Goal: Task Accomplishment & Management: Complete application form

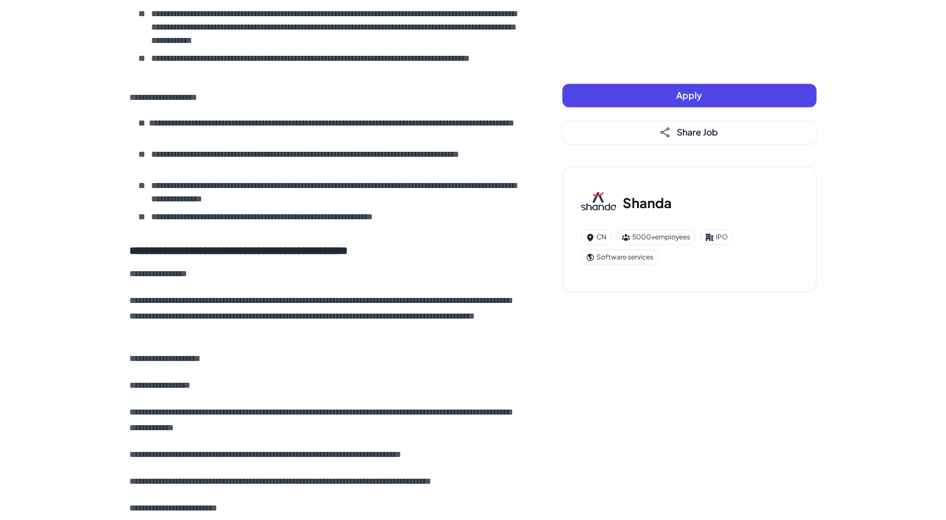
scroll to position [4627, 0]
click at [692, 96] on span "Apply" at bounding box center [690, 95] width 26 height 12
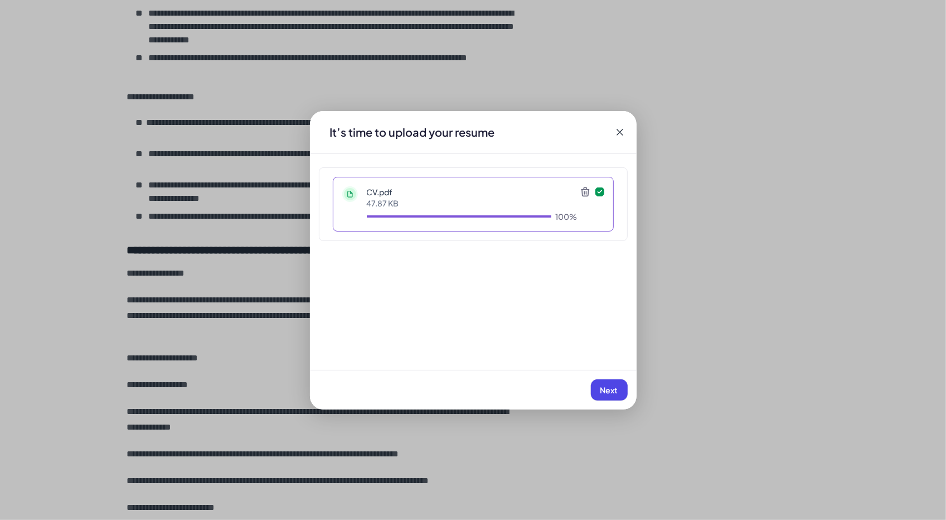
click at [612, 390] on span "Next" at bounding box center [609, 390] width 18 height 10
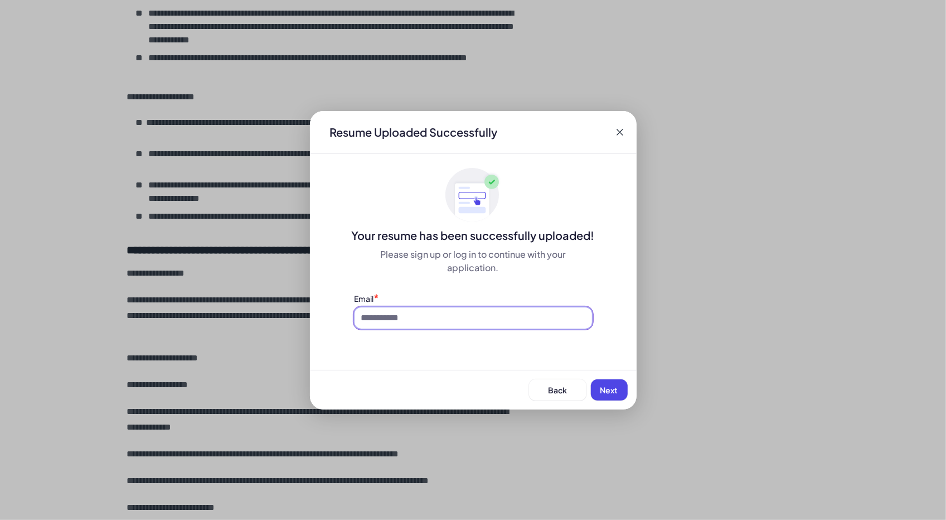
click at [404, 317] on input at bounding box center [474, 317] width 238 height 21
type input "**********"
click at [616, 384] on button "Next" at bounding box center [609, 389] width 37 height 21
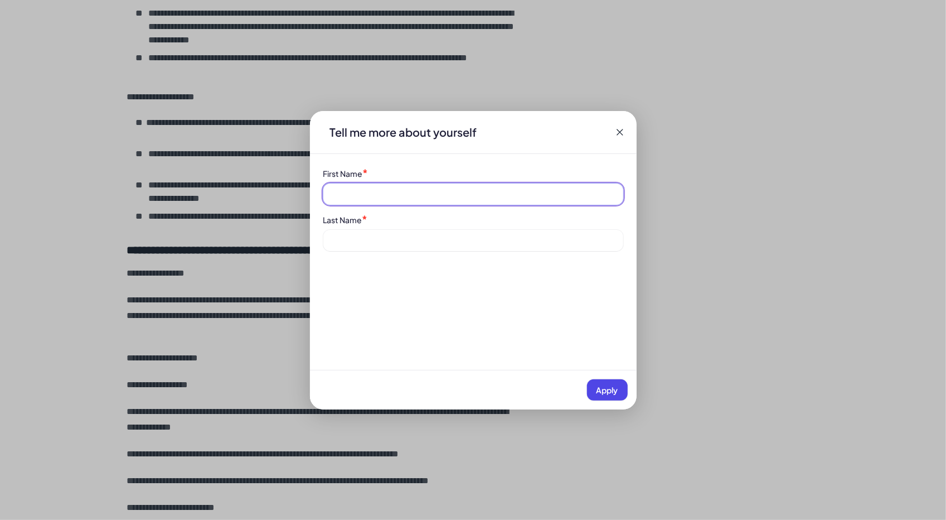
click at [415, 198] on input at bounding box center [473, 193] width 300 height 21
type input "*******"
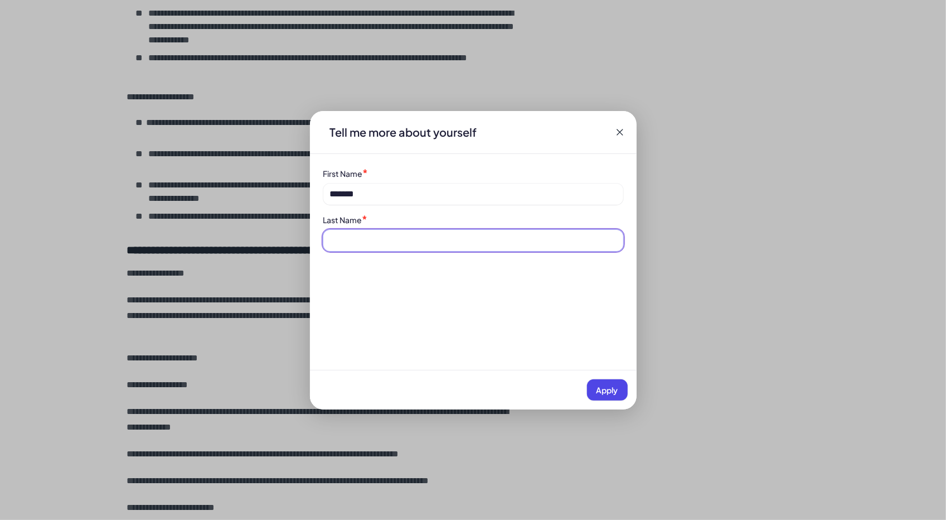
click at [396, 243] on input at bounding box center [473, 240] width 300 height 21
type input "****"
click at [605, 387] on span "Apply" at bounding box center [608, 390] width 22 height 10
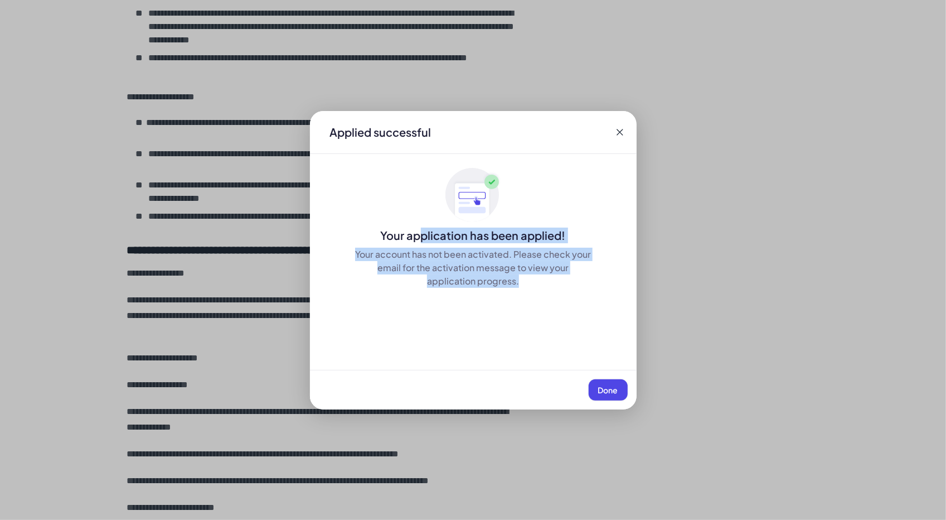
drag, startPoint x: 424, startPoint y: 235, endPoint x: 606, endPoint y: 284, distance: 188.8
click at [606, 284] on div "Your application has been applied! Your account has not been activated. Please …" at bounding box center [473, 227] width 327 height 120
click at [570, 286] on div "Your account has not been activated. Please check your email for the activation…" at bounding box center [474, 268] width 238 height 40
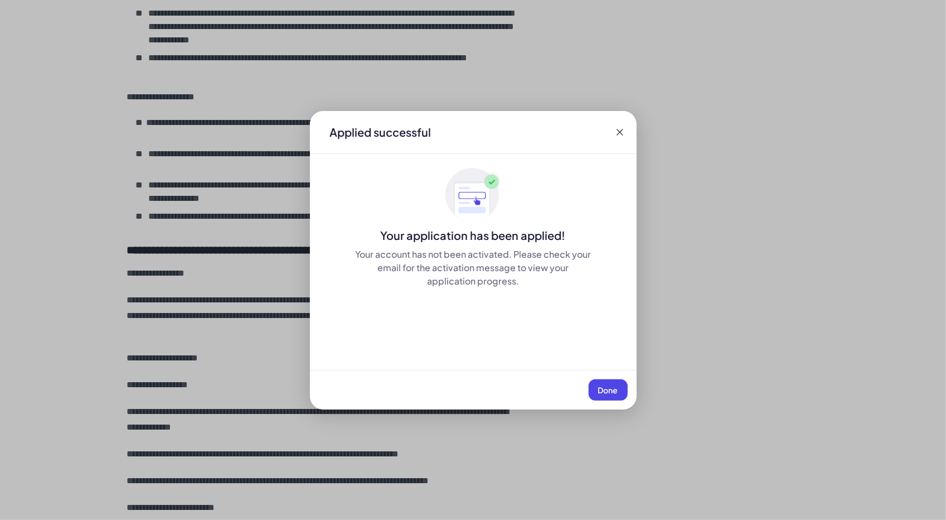
click at [605, 385] on span "Done" at bounding box center [608, 390] width 20 height 10
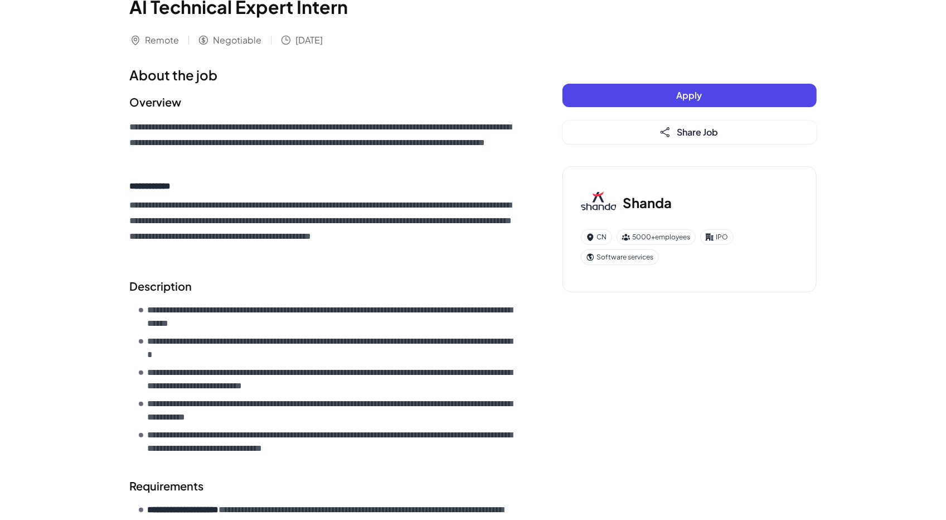
scroll to position [0, 0]
